Goal: Find specific page/section: Find specific page/section

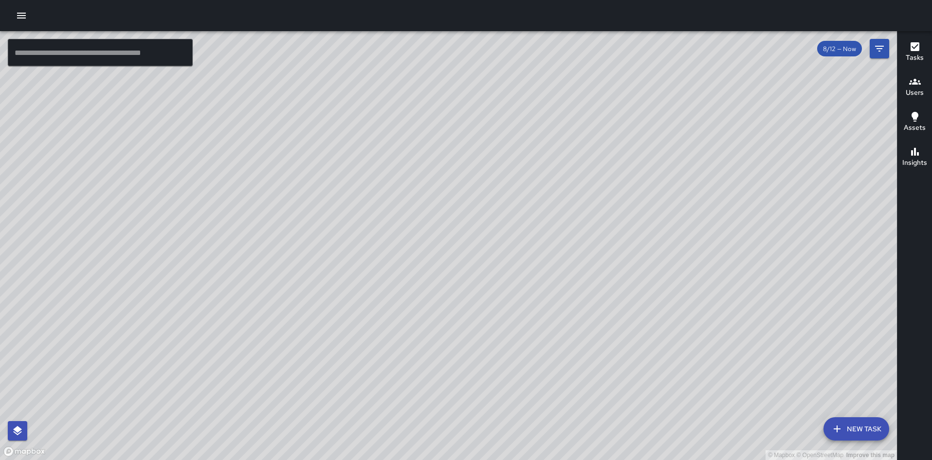
drag, startPoint x: 397, startPoint y: 153, endPoint x: 379, endPoint y: 134, distance: 25.8
click at [379, 134] on div "© Mapbox © OpenStreetMap Improve this map" at bounding box center [448, 245] width 897 height 429
click at [580, 268] on div "© Mapbox © OpenStreetMap Improve this map" at bounding box center [448, 245] width 897 height 429
click at [886, 47] on button "Filters" at bounding box center [879, 48] width 19 height 19
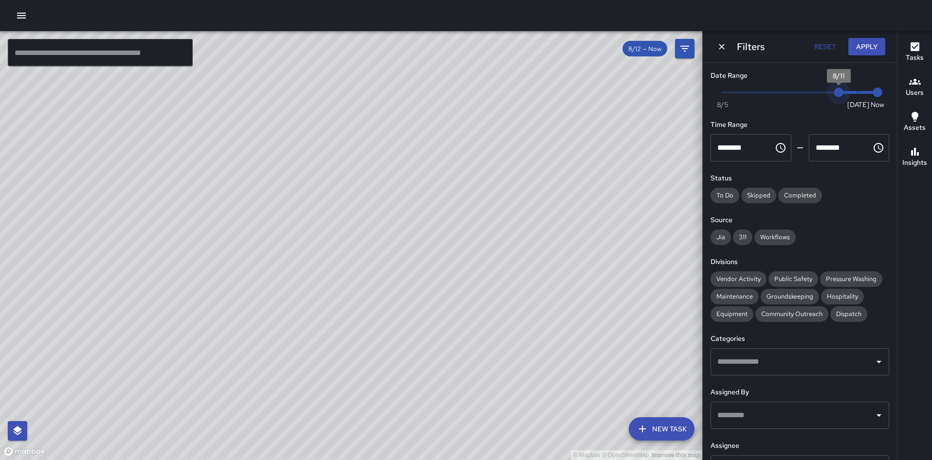
drag, startPoint x: 847, startPoint y: 92, endPoint x: 833, endPoint y: 93, distance: 14.1
click at [834, 93] on span "8/11" at bounding box center [839, 93] width 10 height 10
click at [778, 277] on span "Public Safety" at bounding box center [793, 279] width 50 height 8
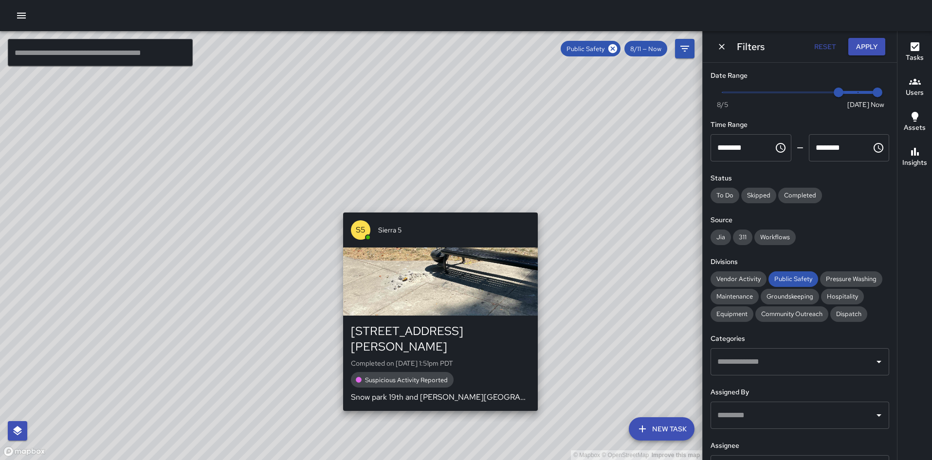
click at [339, 205] on div "© Mapbox © OpenStreetMap Improve this map S5 Sierra 5 1901 Harrison Street Comp…" at bounding box center [351, 245] width 702 height 429
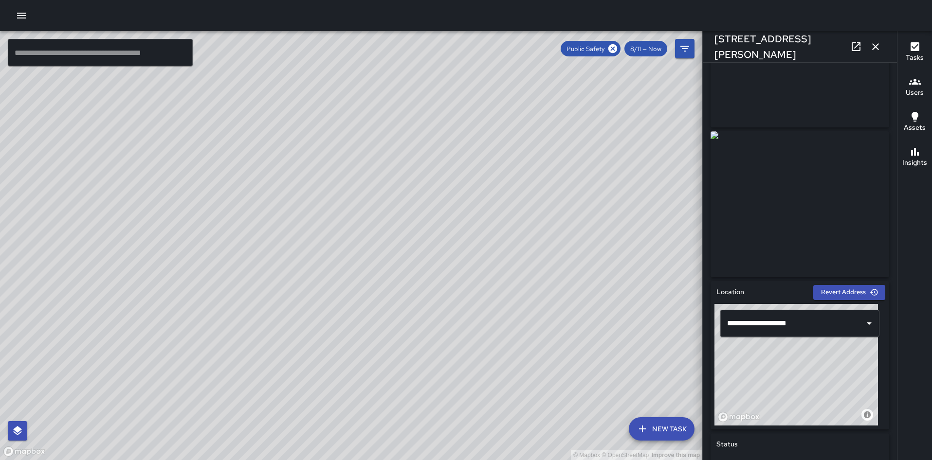
scroll to position [103, 0]
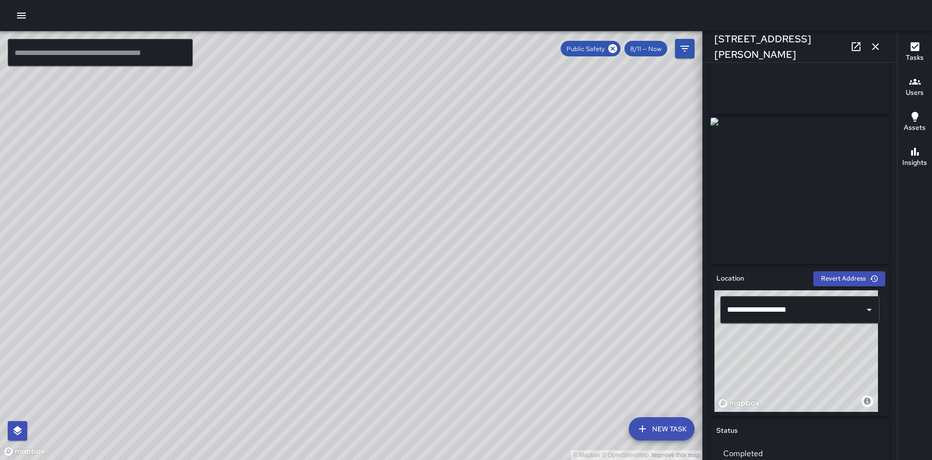
click at [852, 46] on icon at bounding box center [856, 46] width 9 height 9
click at [875, 49] on icon "button" at bounding box center [876, 47] width 12 height 12
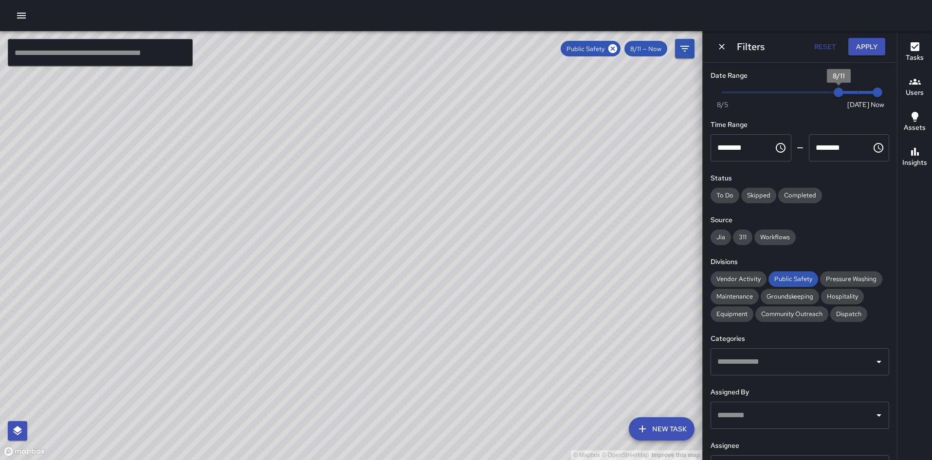
type input "*"
drag, startPoint x: 835, startPoint y: 94, endPoint x: 852, endPoint y: 95, distance: 17.5
click at [853, 95] on span "8/12" at bounding box center [858, 93] width 10 height 10
click at [865, 54] on button "Apply" at bounding box center [866, 47] width 37 height 18
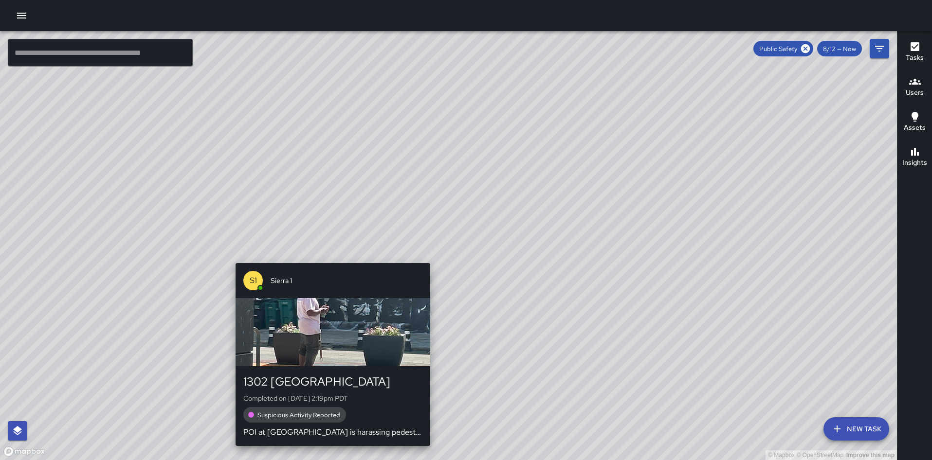
click at [327, 257] on div "© Mapbox © OpenStreetMap Improve this map S1 Sierra 1 1302 Broadway Completed o…" at bounding box center [448, 245] width 897 height 429
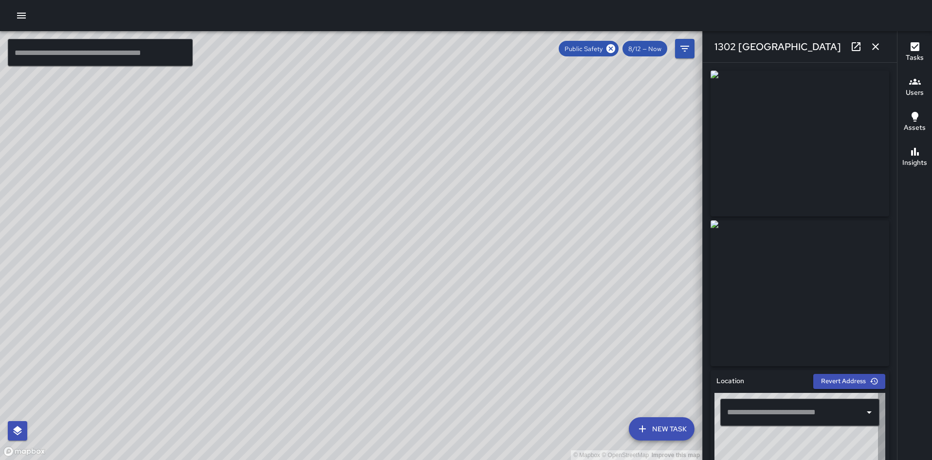
type input "**********"
drag, startPoint x: 571, startPoint y: 117, endPoint x: 517, endPoint y: 276, distance: 168.2
click at [517, 276] on div "© Mapbox © OpenStreetMap Improve this map" at bounding box center [351, 245] width 702 height 429
click at [611, 50] on icon at bounding box center [610, 48] width 9 height 9
drag, startPoint x: 569, startPoint y: 102, endPoint x: 522, endPoint y: 236, distance: 142.3
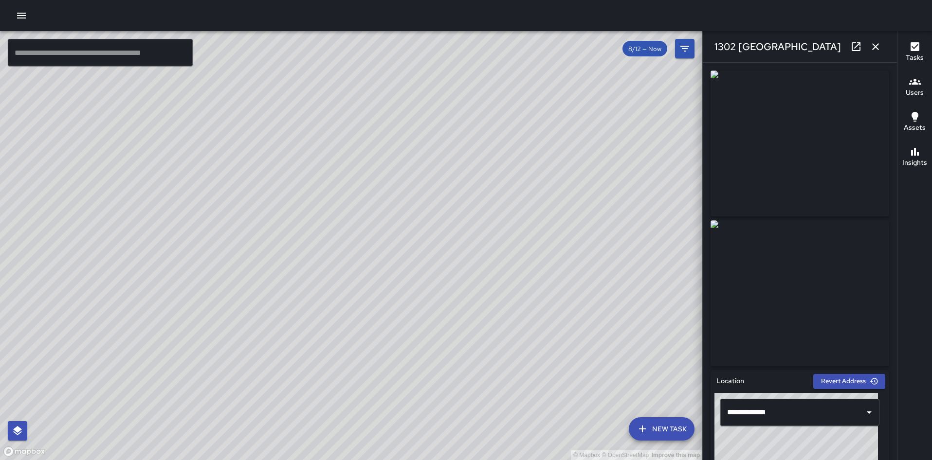
click at [522, 236] on div "© Mapbox © OpenStreetMap Improve this map" at bounding box center [351, 245] width 702 height 429
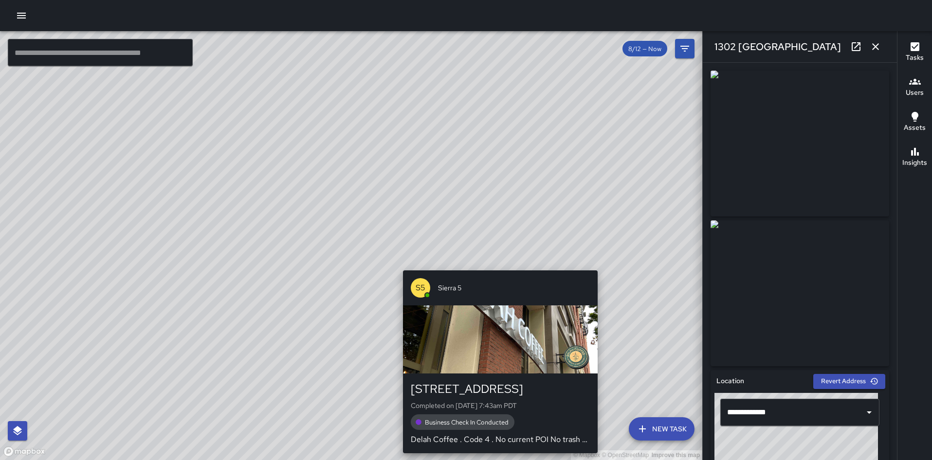
click at [497, 262] on div "© Mapbox © OpenStreetMap Improve this map S5 Sierra 5 415 West Grand Avenue Com…" at bounding box center [351, 245] width 702 height 429
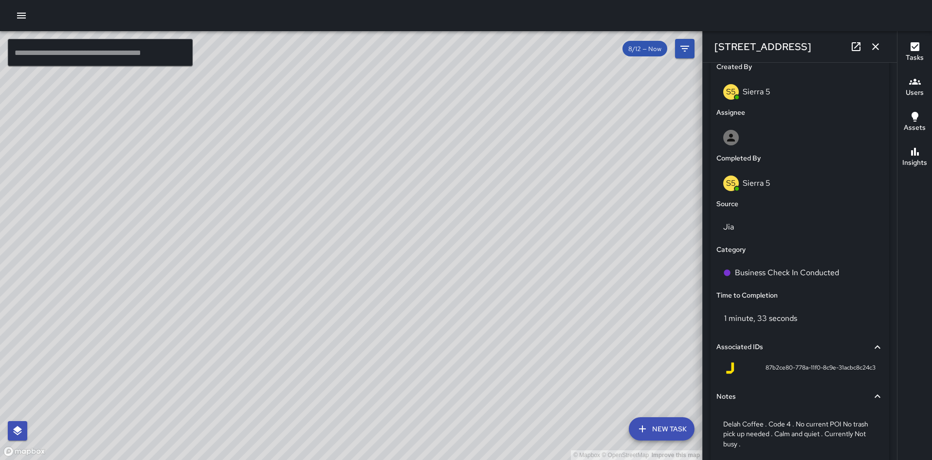
scroll to position [573, 0]
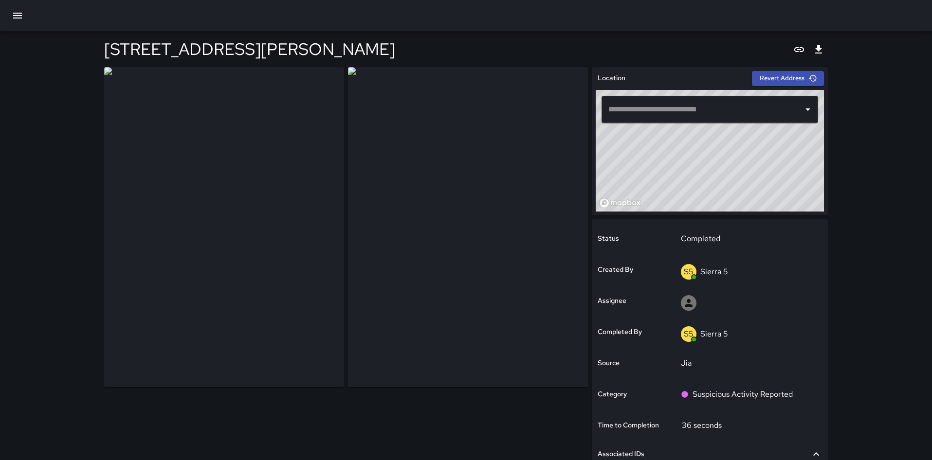
type input "**********"
